Goal: Find specific page/section: Find specific page/section

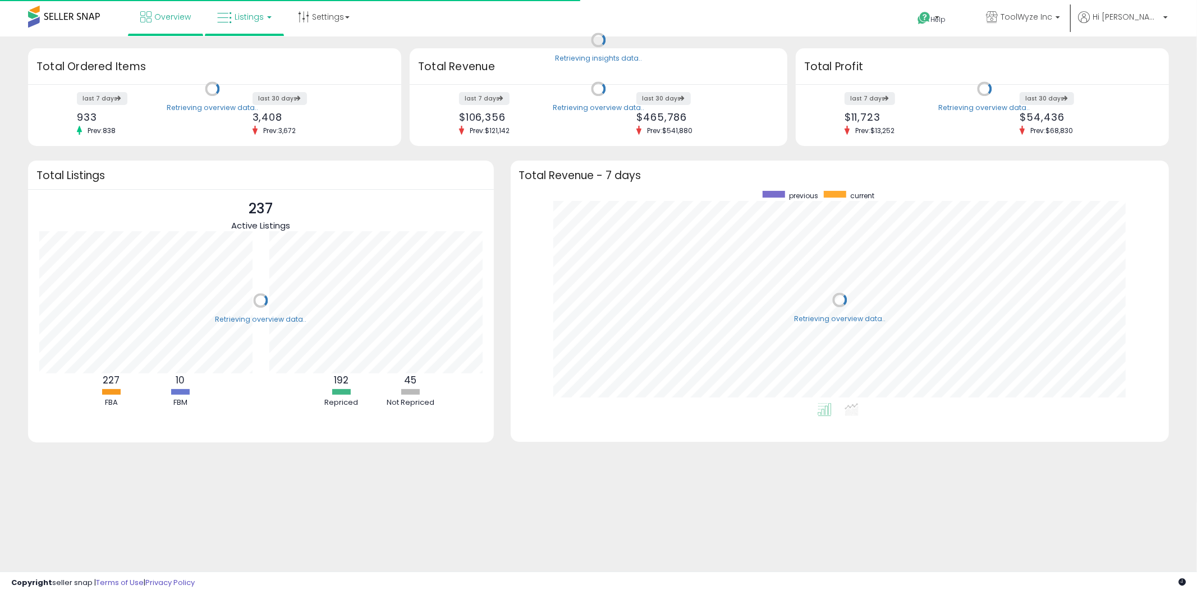
scroll to position [212, 636]
click at [213, 13] on link "Listings" at bounding box center [244, 17] width 71 height 34
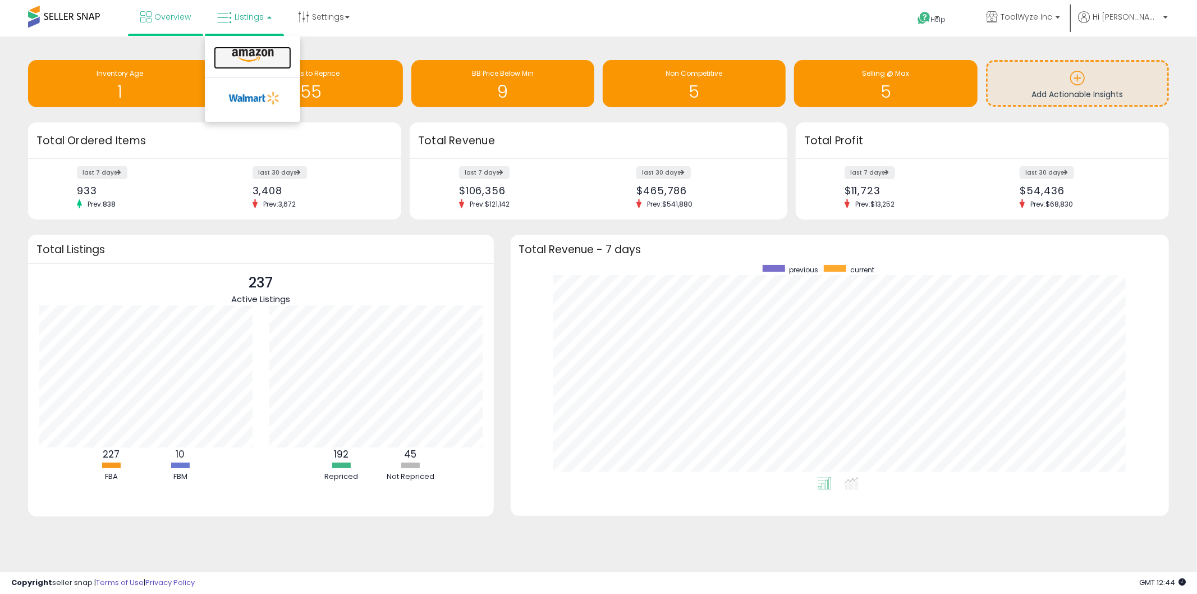
click at [241, 51] on icon at bounding box center [252, 55] width 49 height 15
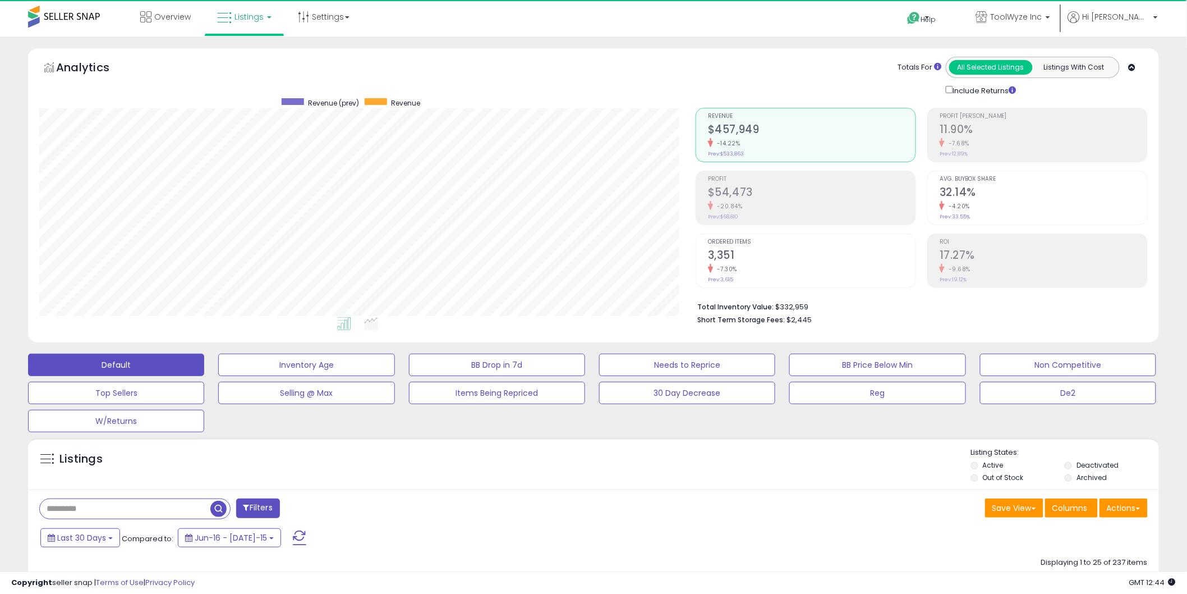
scroll to position [230, 657]
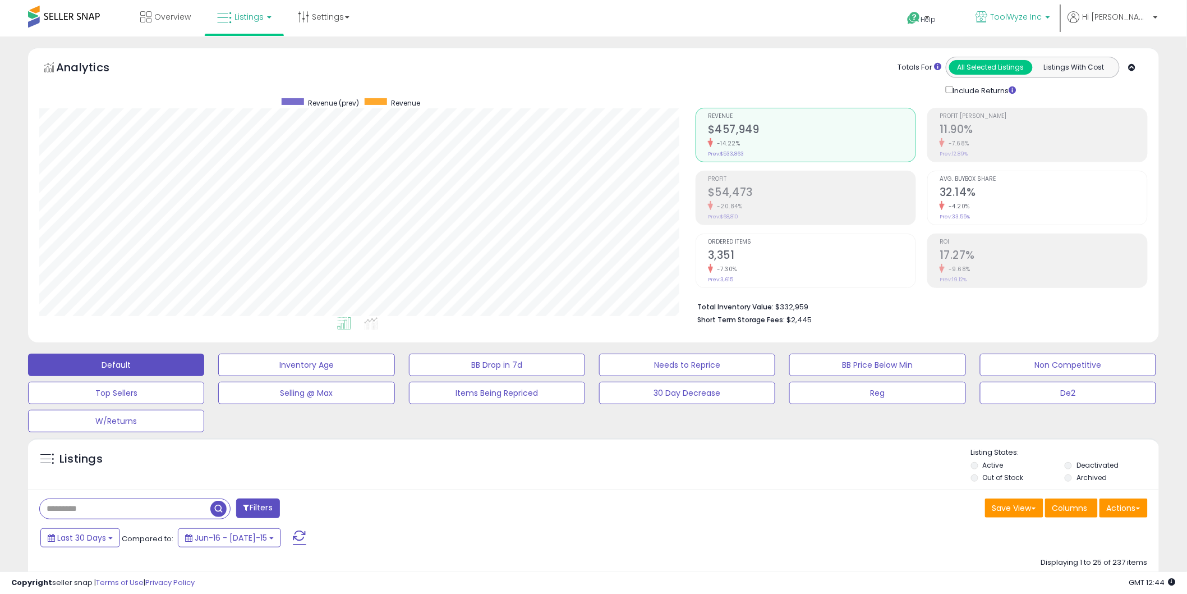
click at [1033, 17] on span "ToolWyze Inc" at bounding box center [1017, 16] width 52 height 11
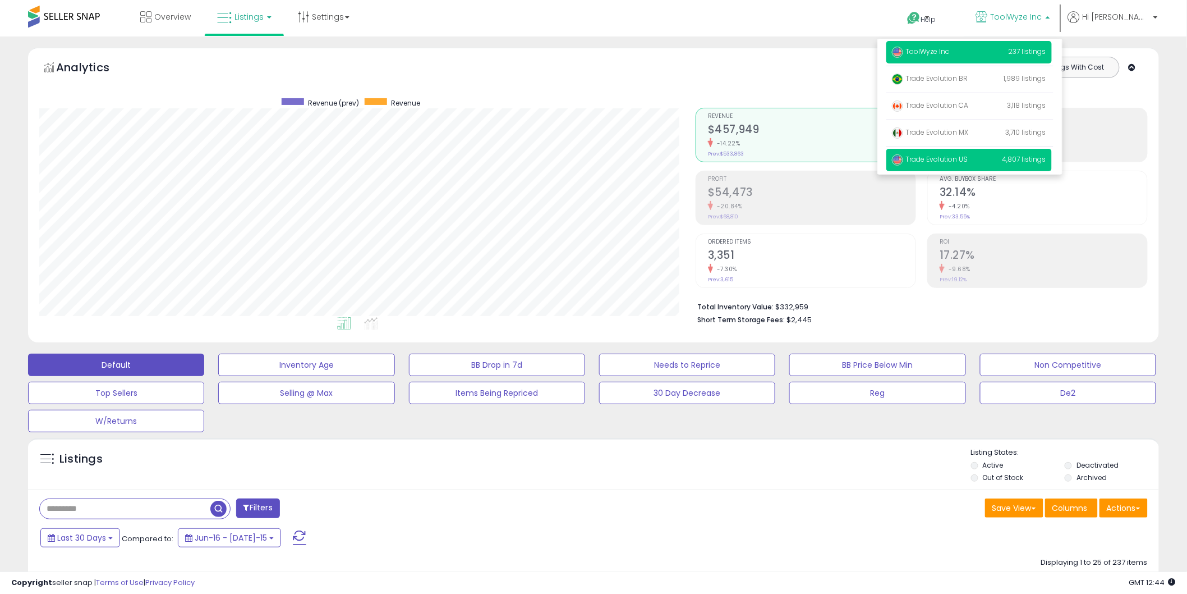
click at [969, 162] on span "Trade Evolution US" at bounding box center [930, 159] width 76 height 10
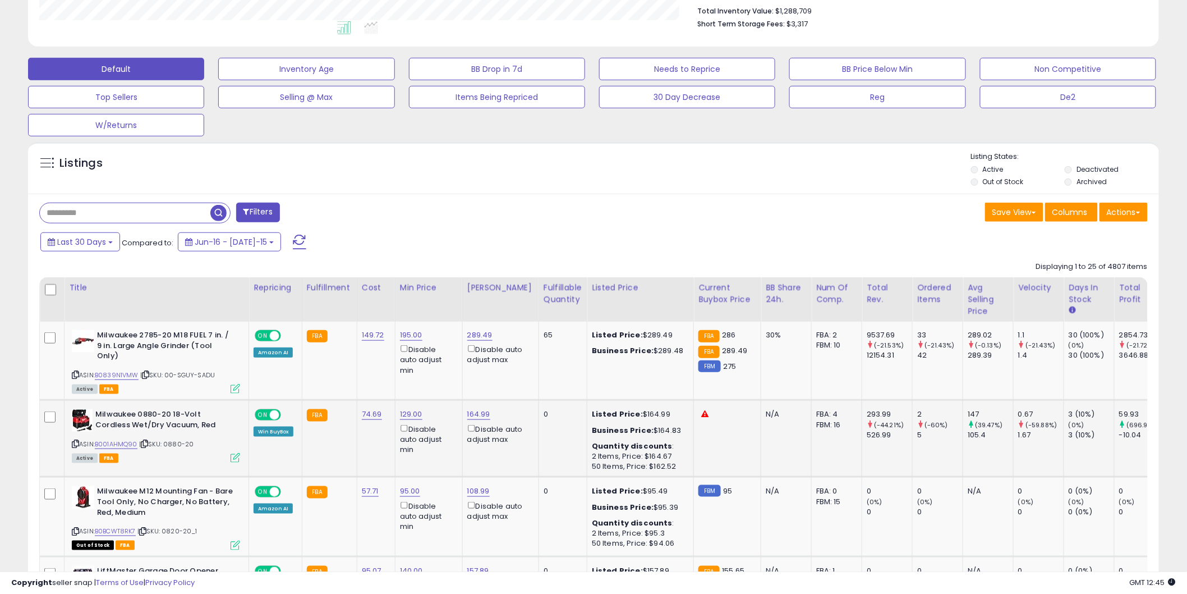
scroll to position [332, 0]
